Goal: Find specific page/section: Locate a particular part of the current website

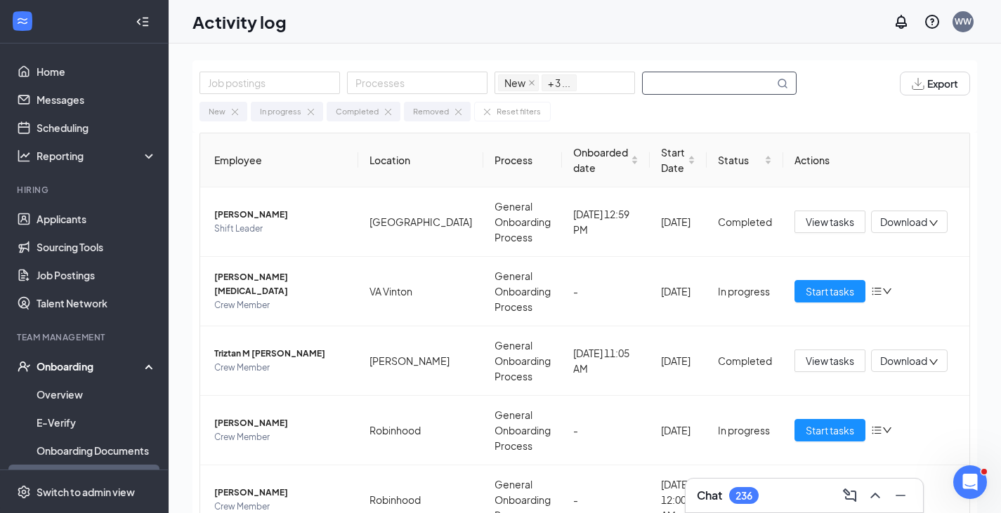
click at [694, 83] on input "text" at bounding box center [708, 83] width 131 height 22
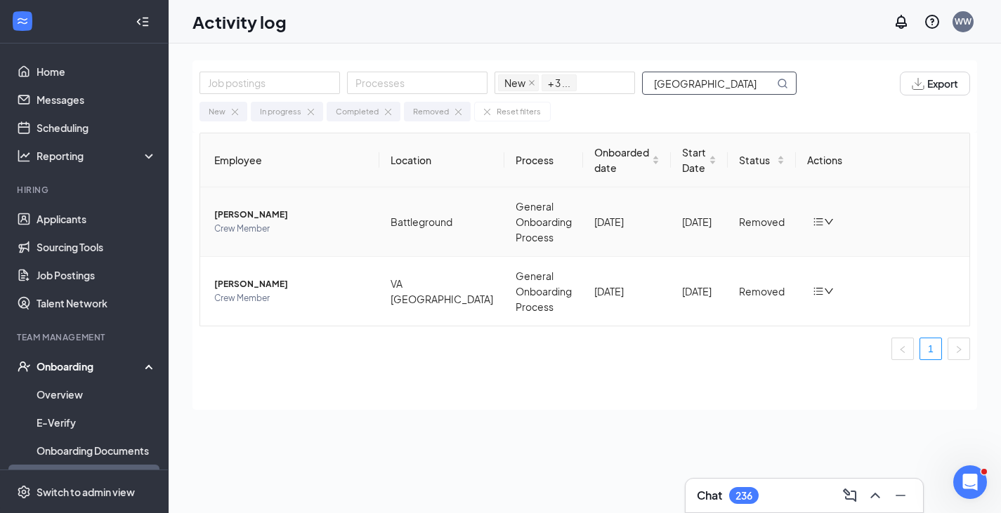
type input "[GEOGRAPHIC_DATA]"
click at [271, 214] on span "[PERSON_NAME]" at bounding box center [291, 215] width 154 height 14
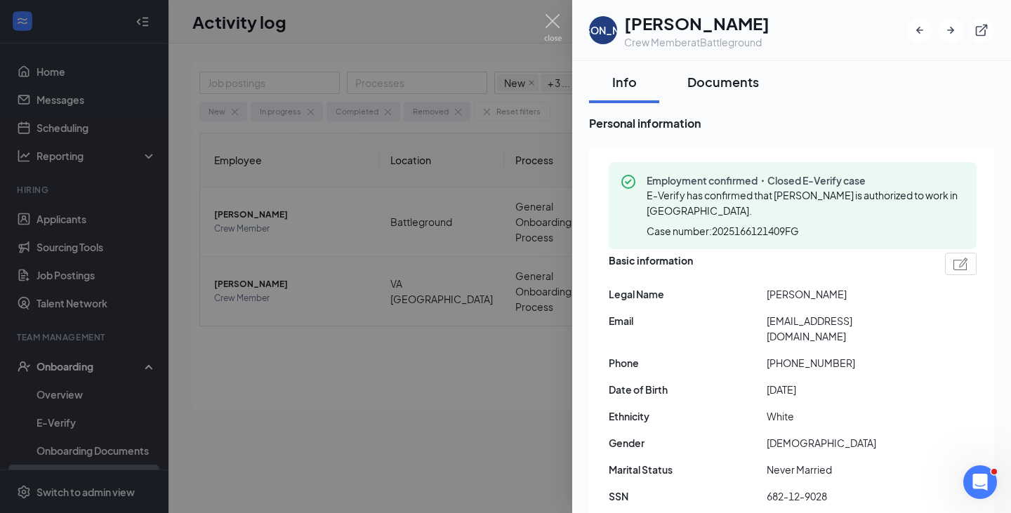
click at [752, 81] on div "Documents" at bounding box center [724, 82] width 72 height 18
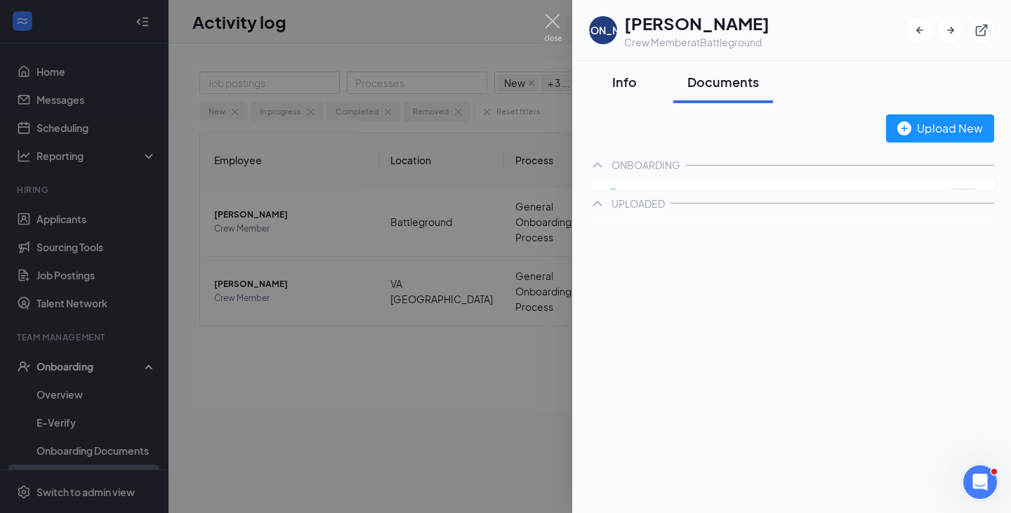
click at [627, 86] on div "Info" at bounding box center [624, 82] width 42 height 18
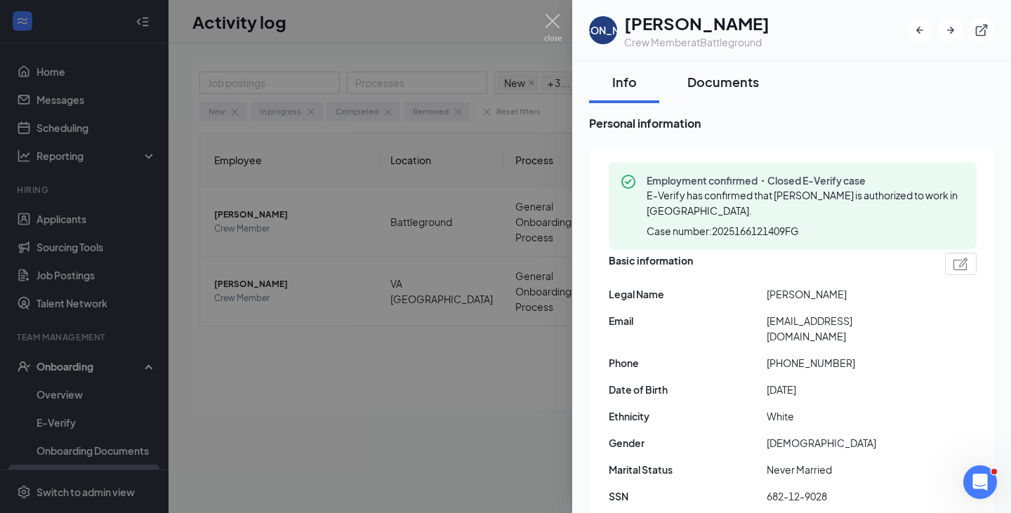
click at [726, 85] on div "Documents" at bounding box center [724, 82] width 72 height 18
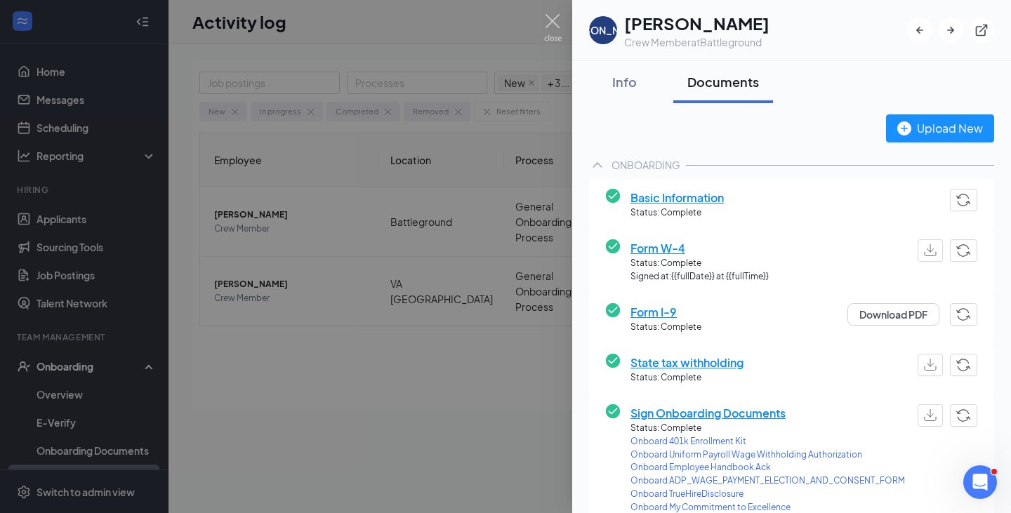
scroll to position [331, 0]
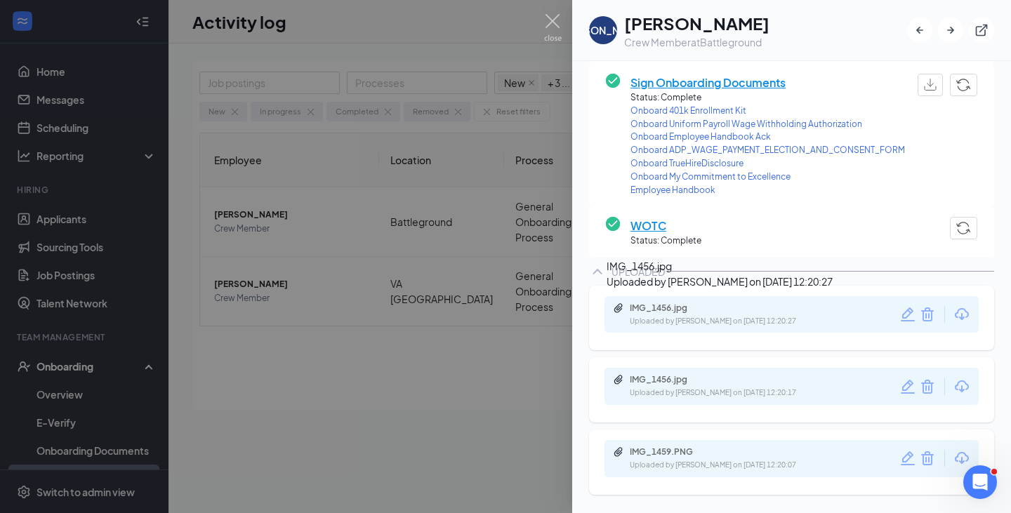
click at [750, 317] on div "Uploaded by [PERSON_NAME] on [DATE] 12:20:27" at bounding box center [735, 321] width 211 height 11
